Goal: Task Accomplishment & Management: Use online tool/utility

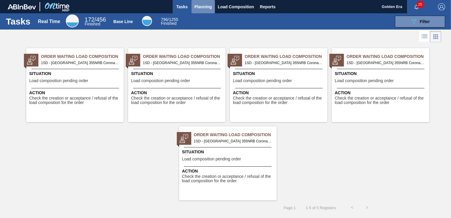
click at [205, 2] on button "Planning" at bounding box center [202, 6] width 23 height 13
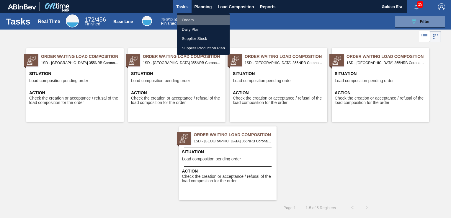
click at [191, 19] on li "Orders" at bounding box center [203, 19] width 53 height 9
click at [431, 22] on div "Orders Daily Plan Supplier Stock Supplier Production Plan" at bounding box center [225, 109] width 451 height 218
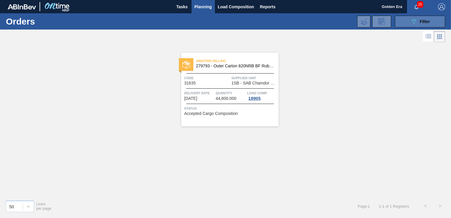
click at [415, 19] on icon at bounding box center [413, 21] width 4 height 5
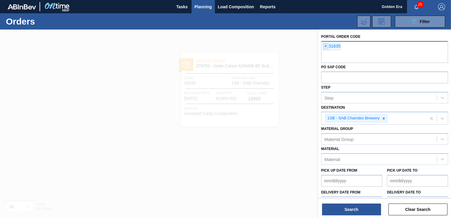
click at [326, 45] on span "×" at bounding box center [326, 46] width 6 height 7
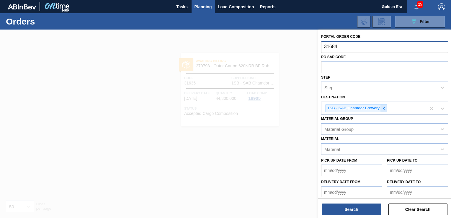
click at [384, 109] on icon at bounding box center [384, 108] width 2 height 2
type input "31684"
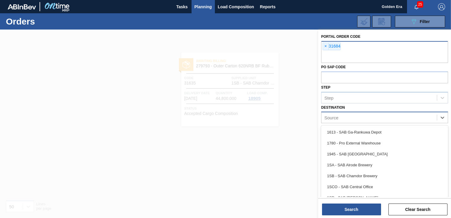
click at [434, 115] on div "Source" at bounding box center [378, 117] width 115 height 9
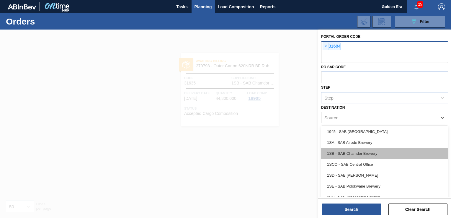
scroll to position [29, 0]
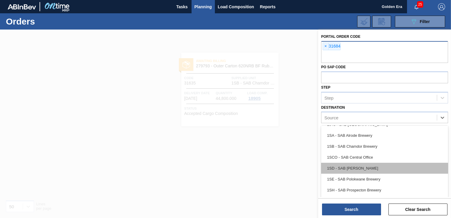
click at [357, 167] on div "1SD - SAB [PERSON_NAME]" at bounding box center [384, 168] width 127 height 11
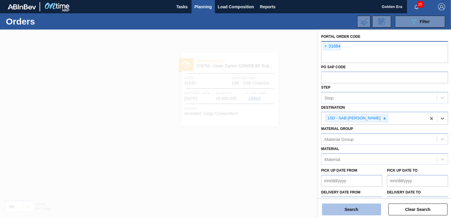
click at [359, 207] on button "Search" at bounding box center [351, 209] width 59 height 12
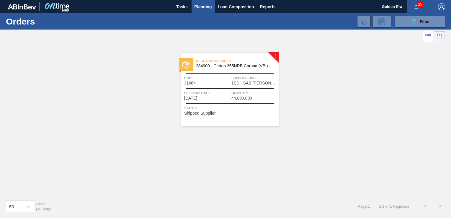
click at [260, 117] on div "Negotiating Order 284909 - [GEOGRAPHIC_DATA] 355NRB Corona (VBI) Code 31684 Sup…" at bounding box center [229, 90] width 97 height 74
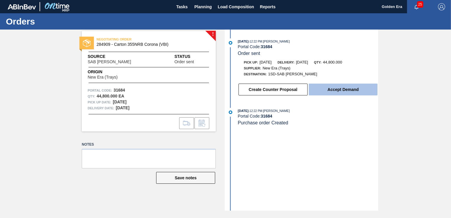
click at [341, 94] on button "Accept Demand" at bounding box center [343, 89] width 69 height 12
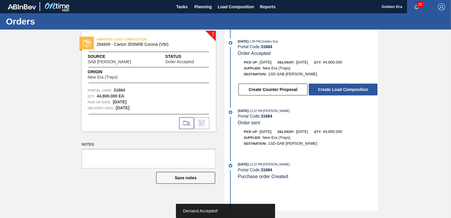
click at [341, 94] on button "Create Load Composition" at bounding box center [343, 89] width 69 height 12
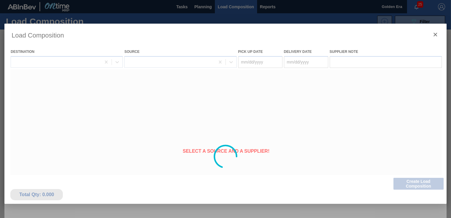
type Date "[DATE]"
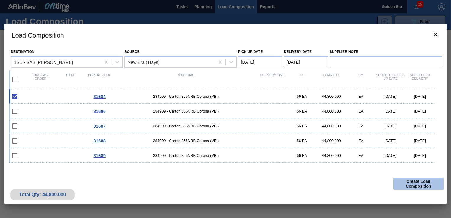
click at [418, 183] on button "Create Load Composition" at bounding box center [418, 184] width 50 height 12
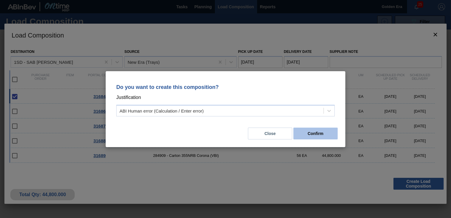
click at [319, 131] on button "Confirm" at bounding box center [315, 133] width 44 height 12
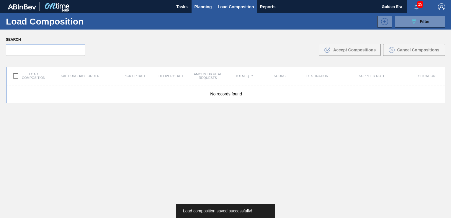
click at [206, 5] on span "Planning" at bounding box center [202, 6] width 17 height 7
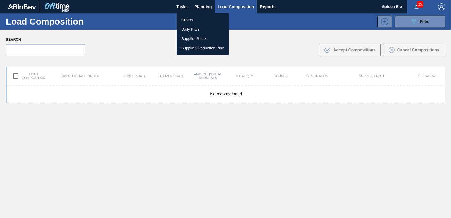
click at [189, 19] on li "Orders" at bounding box center [202, 19] width 53 height 9
click at [410, 20] on div "Orders Daily Plan Supplier Stock Supplier Production Plan" at bounding box center [225, 109] width 451 height 218
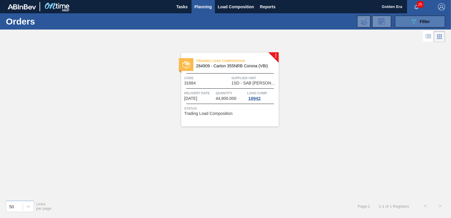
click at [417, 16] on button "089F7B8B-B2A5-4AFE-B5C0-19BA573D28AC Filter" at bounding box center [420, 22] width 50 height 12
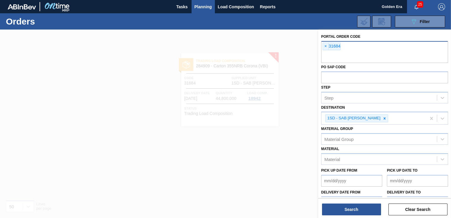
click at [323, 45] on span "×" at bounding box center [326, 46] width 6 height 7
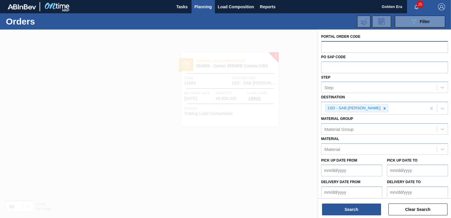
click at [336, 49] on input "text" at bounding box center [384, 46] width 127 height 11
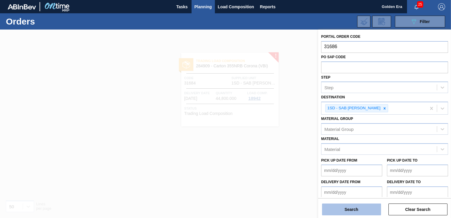
type input "31686"
click at [362, 211] on button "Search" at bounding box center [351, 209] width 59 height 12
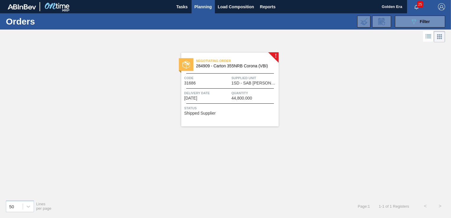
click at [263, 114] on div "Negotiating Order 284909 - [GEOGRAPHIC_DATA] 355NRB Corona (VBI) Code 31686 Sup…" at bounding box center [229, 90] width 97 height 74
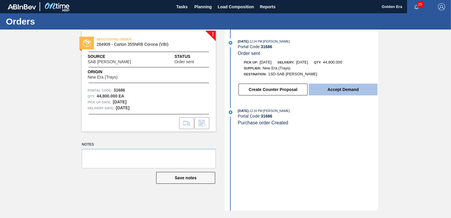
click at [347, 95] on button "Accept Demand" at bounding box center [343, 89] width 69 height 12
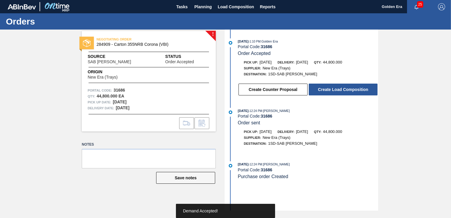
click at [346, 91] on button "Create Load Composition" at bounding box center [343, 89] width 69 height 12
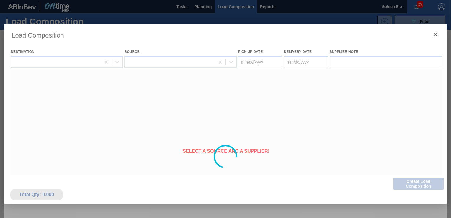
type Date "[DATE]"
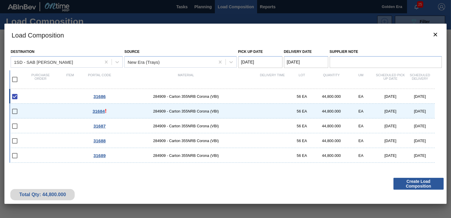
click at [421, 185] on button "Create Load Composition" at bounding box center [418, 184] width 50 height 12
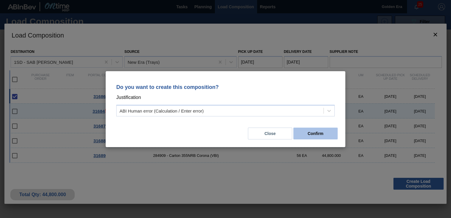
click at [330, 132] on button "Confirm" at bounding box center [315, 133] width 44 height 12
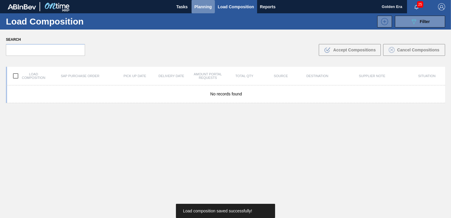
click at [201, 5] on span "Planning" at bounding box center [202, 6] width 17 height 7
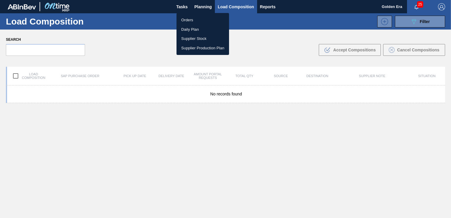
click at [190, 22] on li "Orders" at bounding box center [202, 19] width 53 height 9
click at [427, 22] on div "Orders Daily Plan Supplier Stock Supplier Production Plan" at bounding box center [225, 109] width 451 height 218
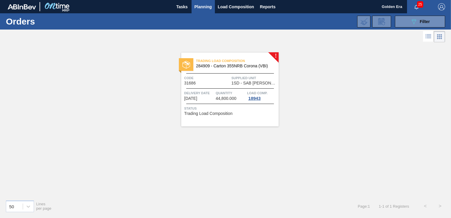
click at [427, 22] on span "Filter" at bounding box center [424, 21] width 10 height 5
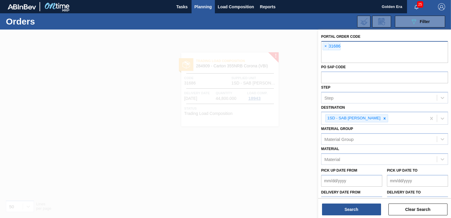
click at [328, 45] on div "× 31686" at bounding box center [331, 46] width 18 height 8
type input "31687"
click at [325, 45] on span "×" at bounding box center [326, 46] width 6 height 7
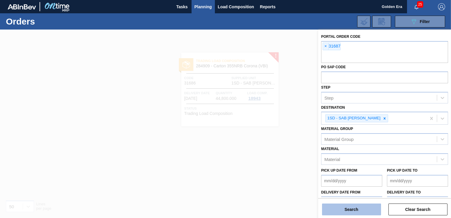
click at [352, 211] on button "Search" at bounding box center [351, 209] width 59 height 12
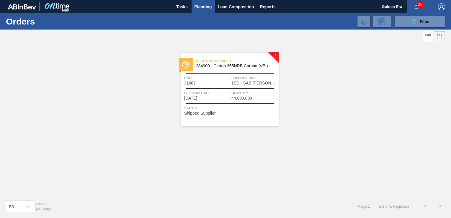
click at [258, 110] on span "Status" at bounding box center [230, 108] width 93 height 6
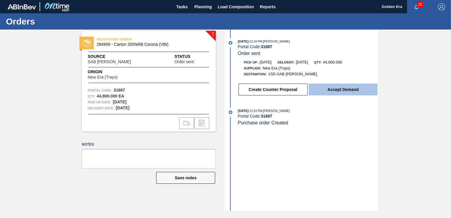
click at [357, 91] on button "Accept Demand" at bounding box center [343, 89] width 69 height 12
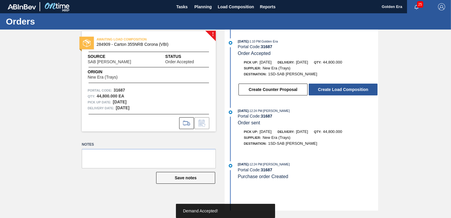
click at [356, 92] on button "Create Load Composition" at bounding box center [343, 89] width 69 height 12
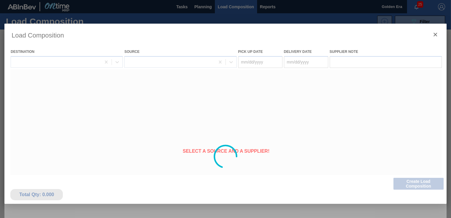
type Date "[DATE]"
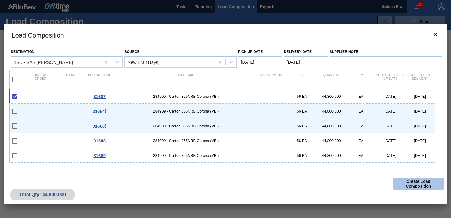
click at [415, 183] on button "Create Load Composition" at bounding box center [418, 184] width 50 height 12
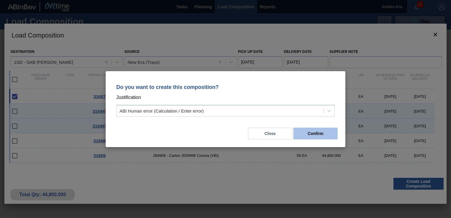
click at [330, 135] on button "Confirm" at bounding box center [315, 133] width 44 height 12
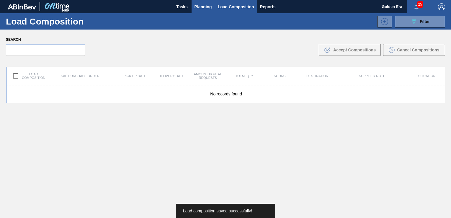
click at [198, 6] on span "Planning" at bounding box center [202, 6] width 17 height 7
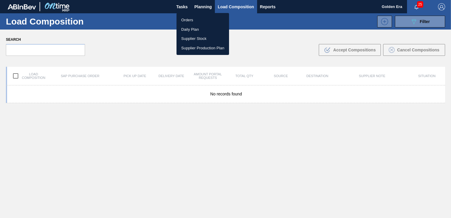
click at [185, 19] on li "Orders" at bounding box center [202, 19] width 53 height 9
click at [401, 18] on div "Orders Daily Plan Supplier Stock Supplier Production Plan" at bounding box center [225, 109] width 451 height 218
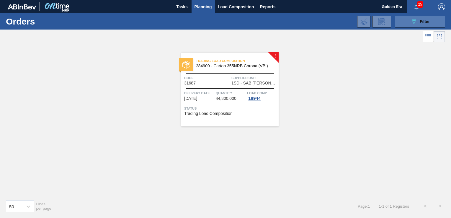
click at [405, 21] on button "089F7B8B-B2A5-4AFE-B5C0-19BA573D28AC Filter" at bounding box center [420, 22] width 50 height 12
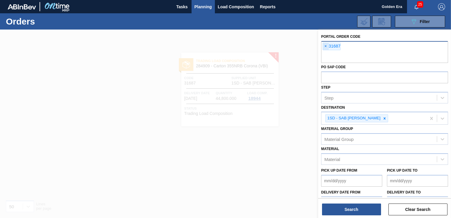
click at [325, 46] on span "×" at bounding box center [326, 46] width 6 height 7
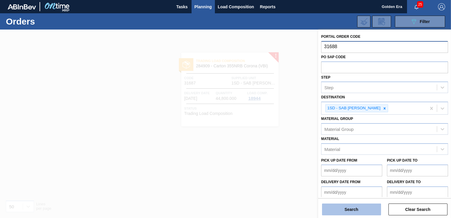
type input "31688"
click at [354, 207] on button "Search" at bounding box center [351, 209] width 59 height 12
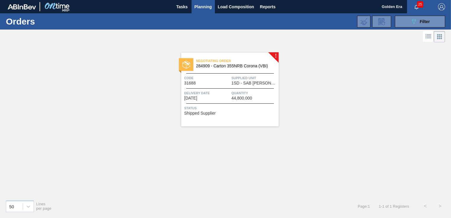
click at [242, 114] on div "Status Shipped Supplier" at bounding box center [230, 109] width 93 height 9
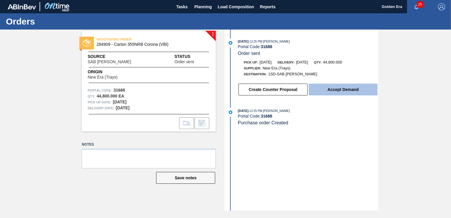
click at [329, 93] on button "Accept Demand" at bounding box center [343, 89] width 69 height 12
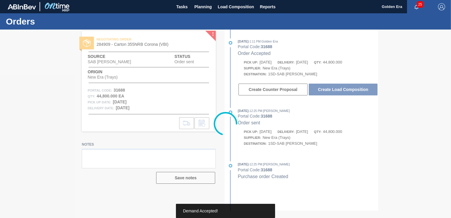
click at [329, 94] on div at bounding box center [225, 123] width 451 height 188
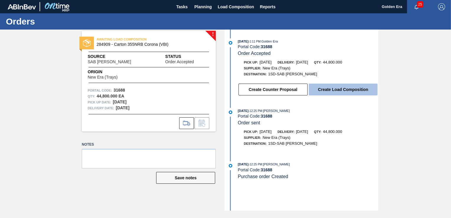
click at [328, 94] on button "Create Load Composition" at bounding box center [343, 89] width 69 height 12
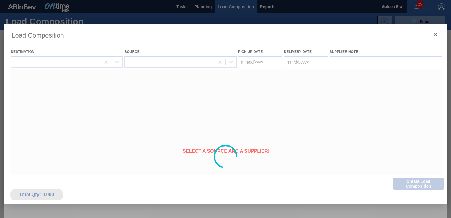
type Date "[DATE]"
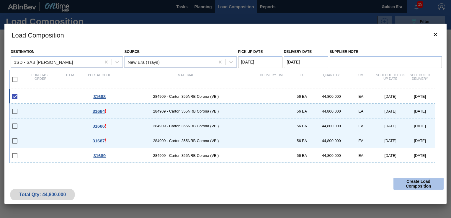
click at [426, 187] on button "Create Load Composition" at bounding box center [418, 184] width 50 height 12
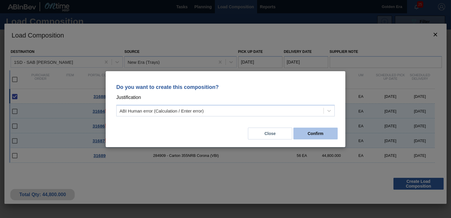
click at [333, 137] on button "Confirm" at bounding box center [315, 133] width 44 height 12
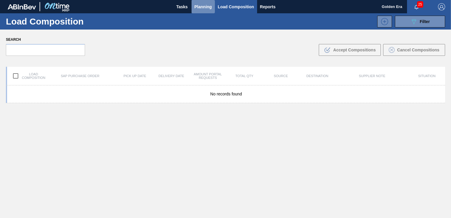
click at [202, 4] on span "Planning" at bounding box center [202, 6] width 17 height 7
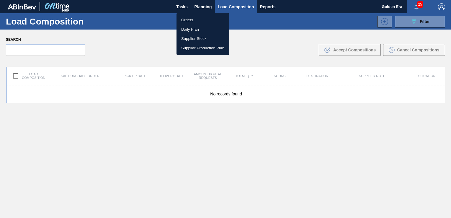
drag, startPoint x: 188, startPoint y: 20, endPoint x: 356, endPoint y: 42, distance: 169.9
click at [188, 20] on li "Orders" at bounding box center [202, 19] width 53 height 9
click at [429, 21] on div "Orders Daily Plan Supplier Stock Supplier Production Plan" at bounding box center [225, 109] width 451 height 218
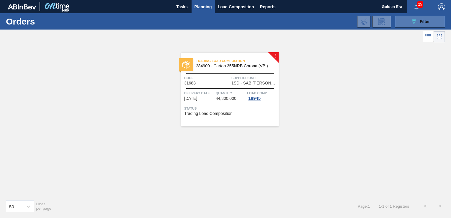
click at [426, 22] on span "Filter" at bounding box center [424, 21] width 10 height 5
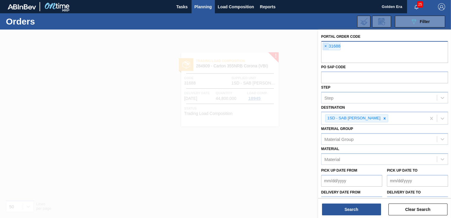
click at [327, 45] on span "×" at bounding box center [326, 46] width 6 height 7
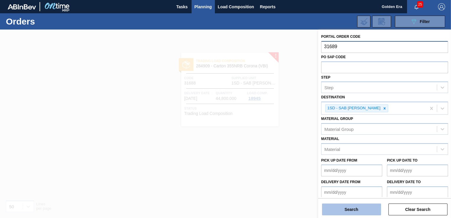
type input "31689"
click at [357, 207] on button "Search" at bounding box center [351, 209] width 59 height 12
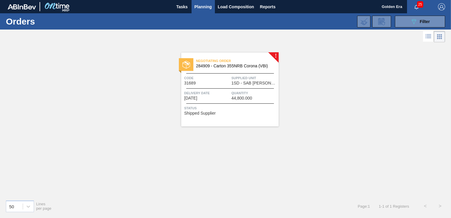
click at [252, 113] on div "Status Shipped Supplier" at bounding box center [230, 109] width 93 height 9
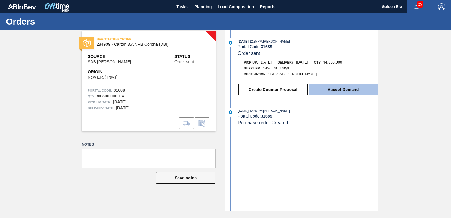
click at [354, 93] on button "Accept Demand" at bounding box center [343, 89] width 69 height 12
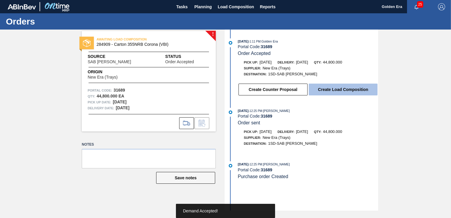
click at [354, 93] on button "Create Load Composition" at bounding box center [343, 89] width 69 height 12
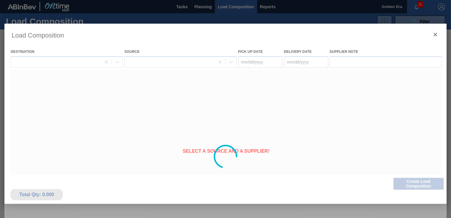
type Date "[DATE]"
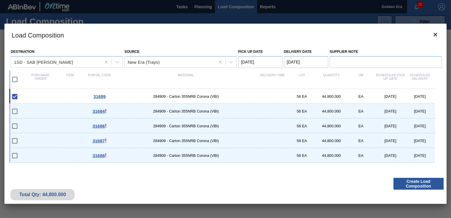
click at [431, 182] on button "Create Load Composition" at bounding box center [418, 184] width 50 height 12
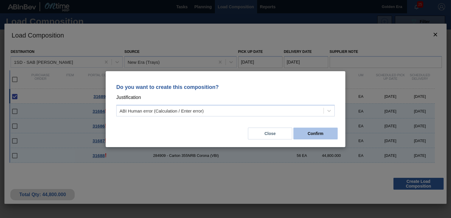
click at [327, 129] on button "Confirm" at bounding box center [315, 133] width 44 height 12
